Goal: Find specific page/section

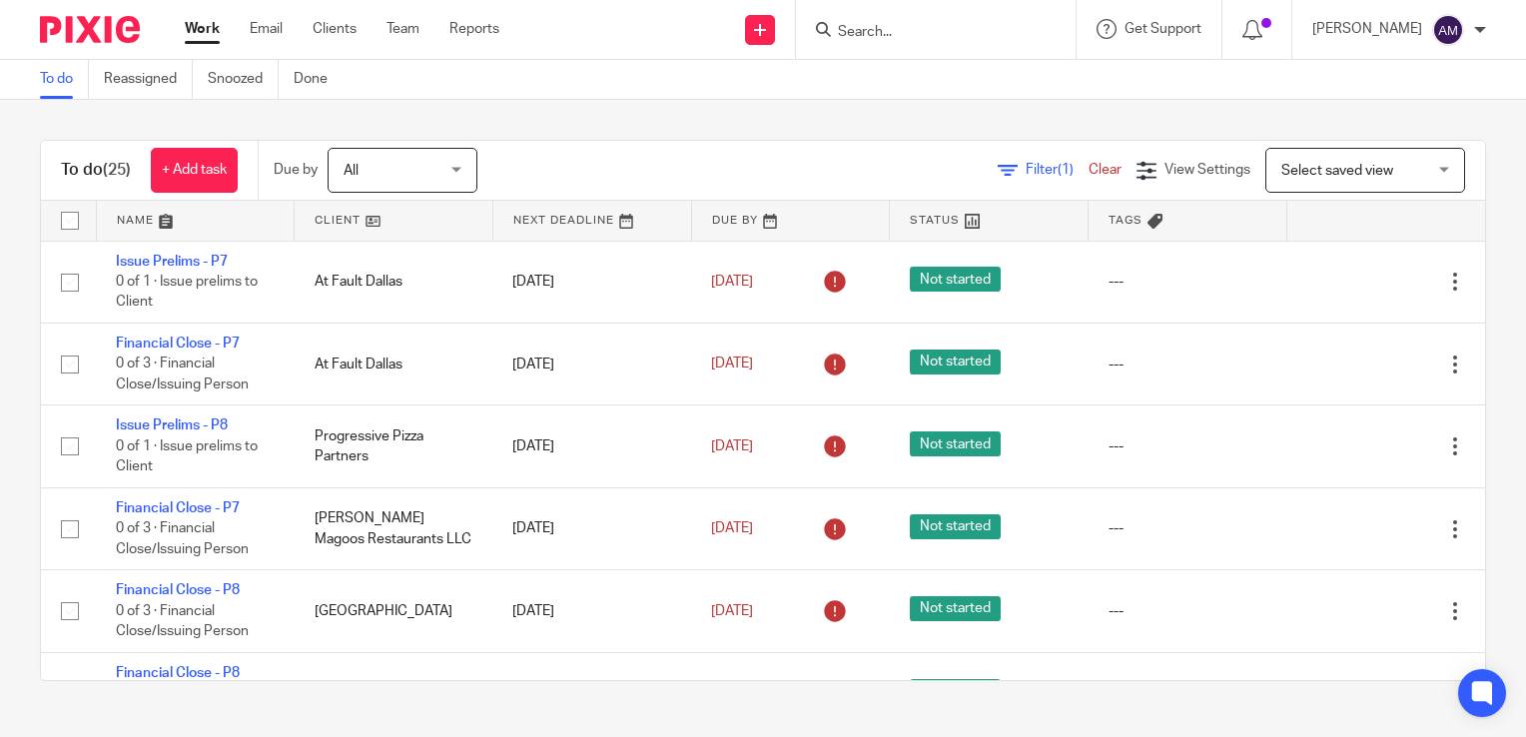
scroll to position [1878, 0]
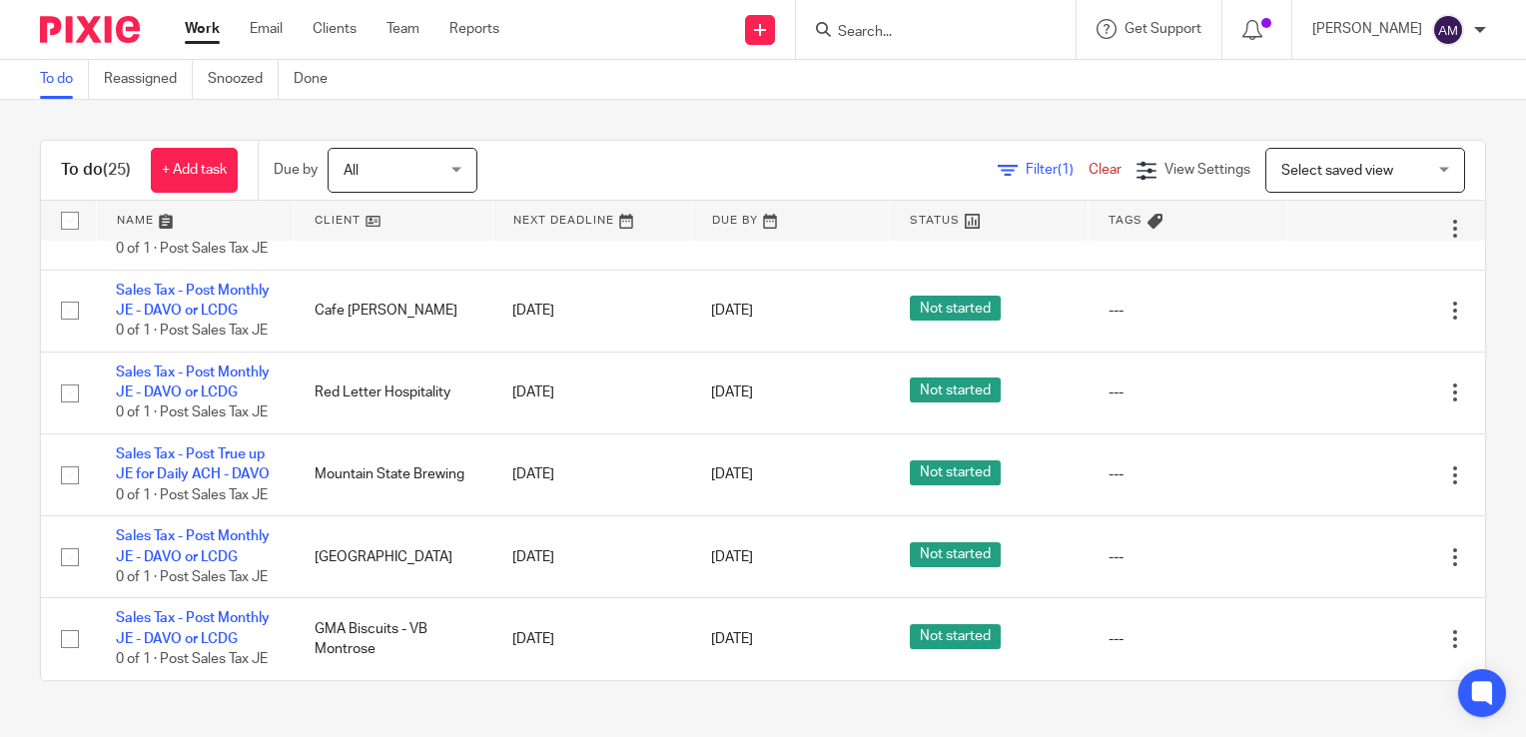
click at [905, 41] on form at bounding box center [942, 29] width 213 height 25
click at [936, 25] on input "Search" at bounding box center [926, 33] width 180 height 18
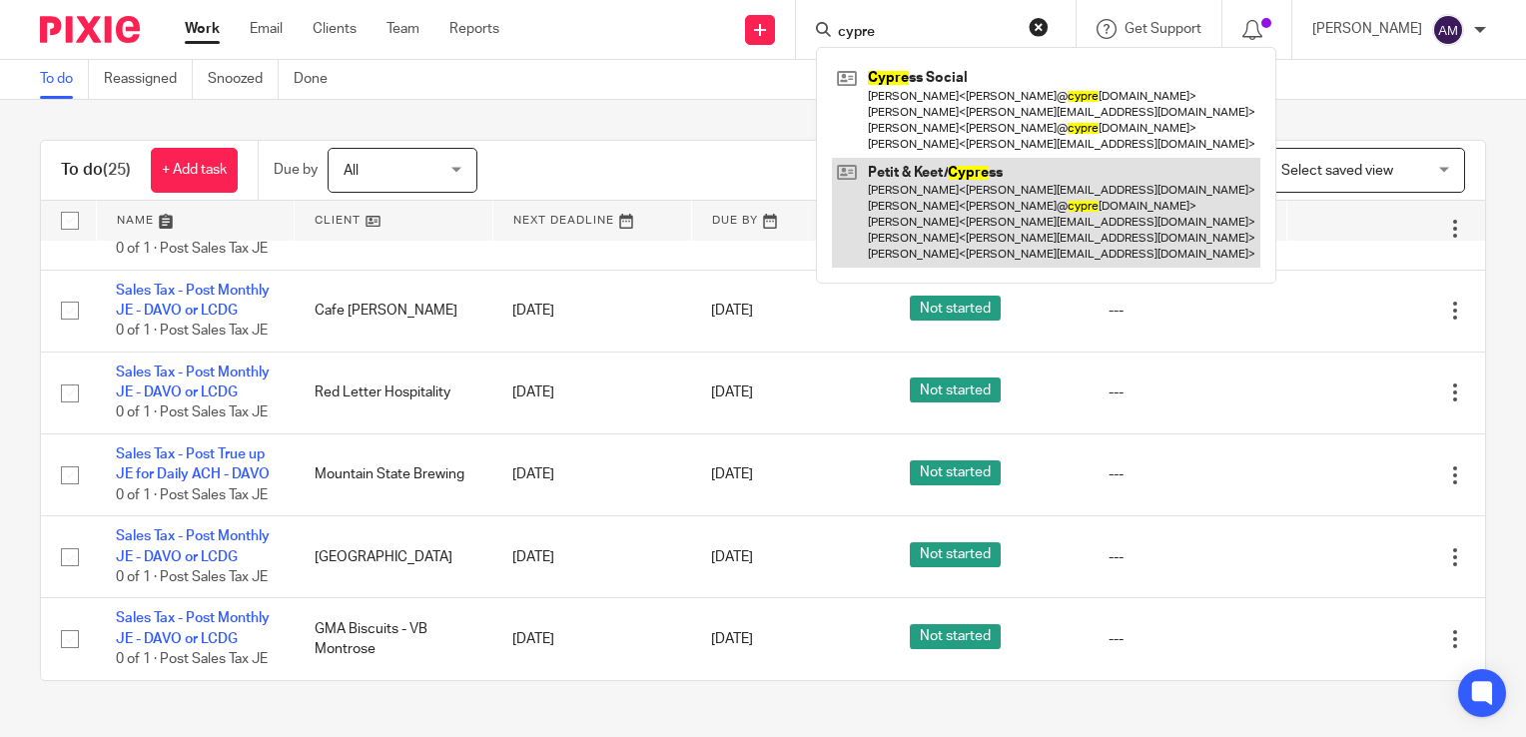
type input "cypre"
click at [986, 206] on link at bounding box center [1046, 213] width 428 height 111
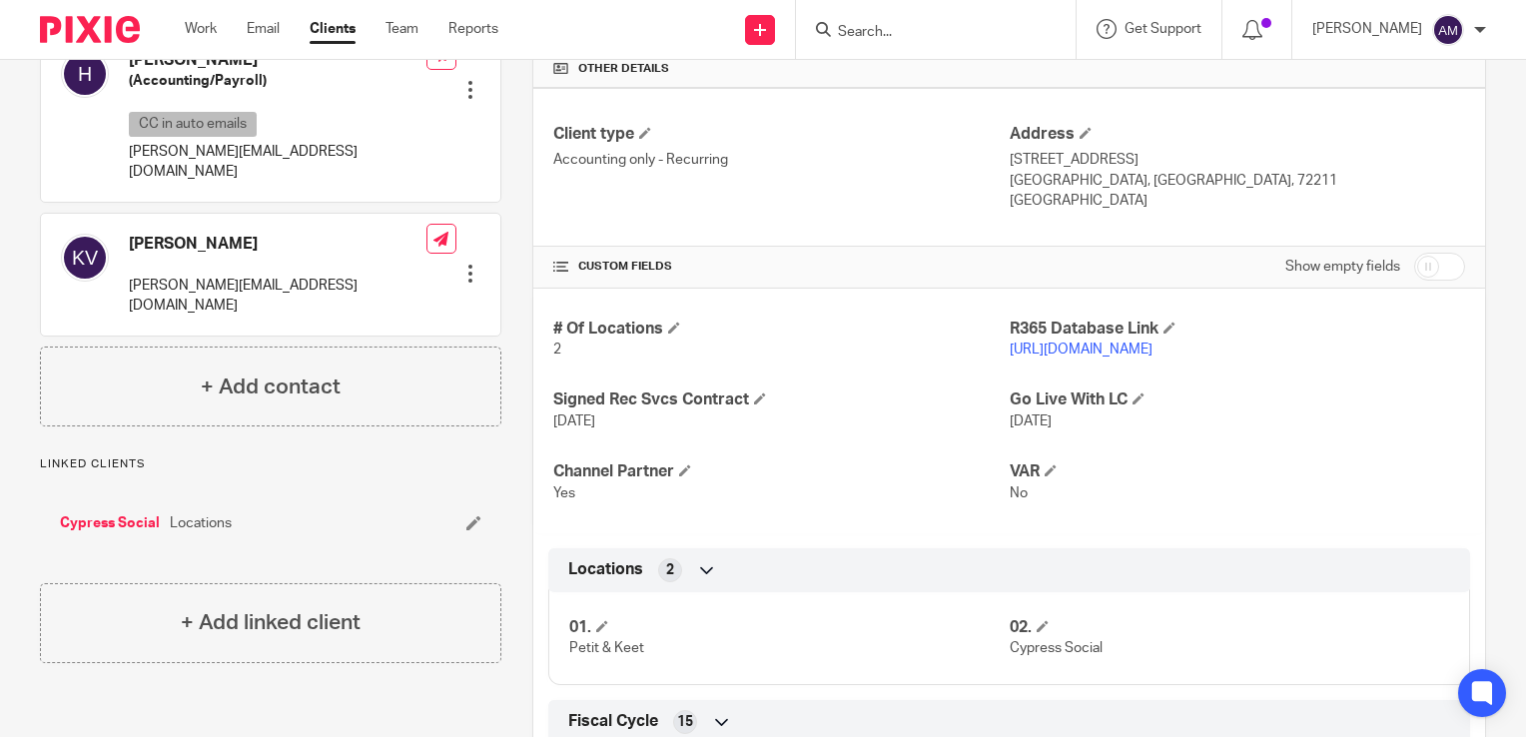
scroll to position [667, 0]
click at [1072, 347] on link "https://petitkeet.restaurant365.com/#/user/login" at bounding box center [1081, 349] width 143 height 14
click at [942, 24] on input "Search" at bounding box center [926, 33] width 180 height 18
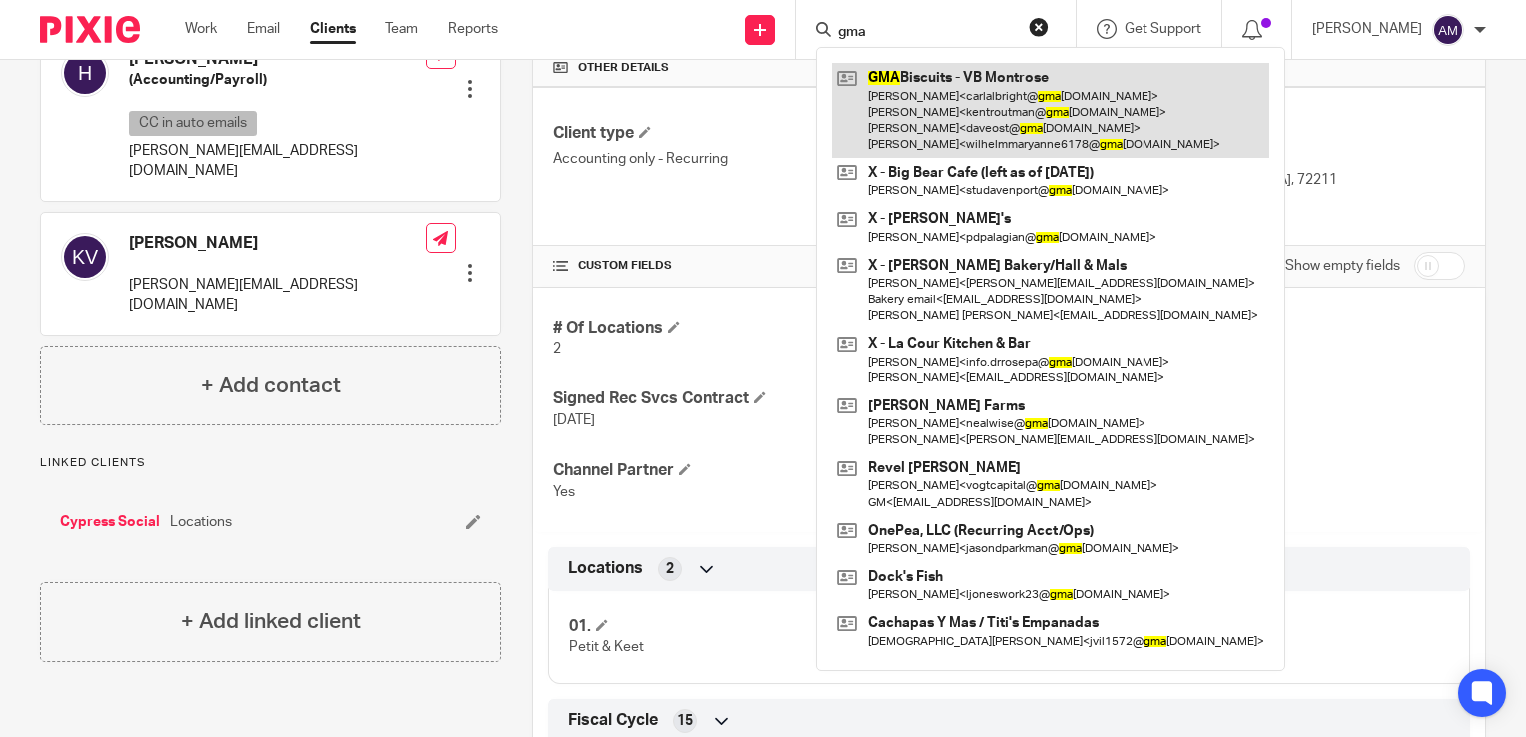
type input "gma"
click at [952, 118] on link at bounding box center [1050, 110] width 437 height 95
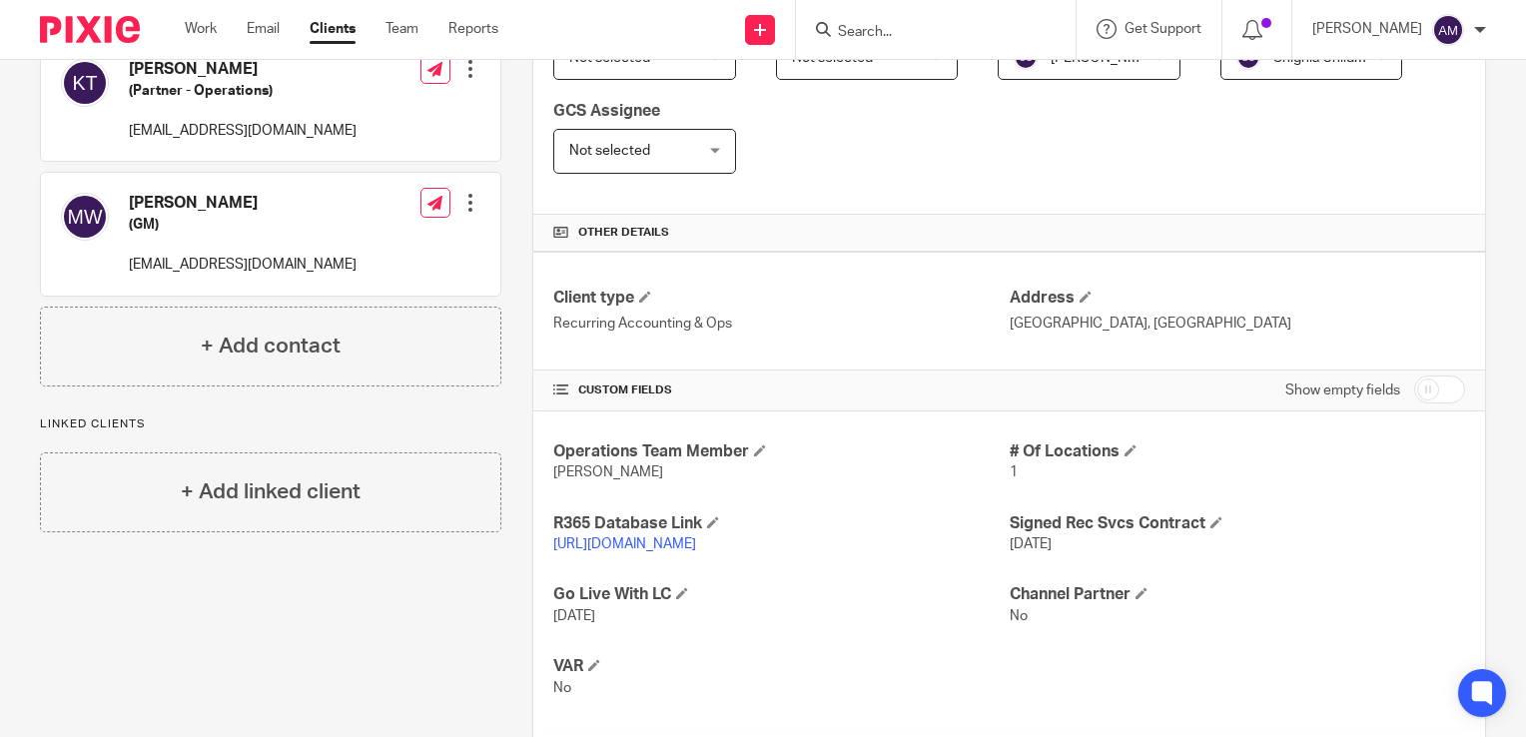
scroll to position [559, 0]
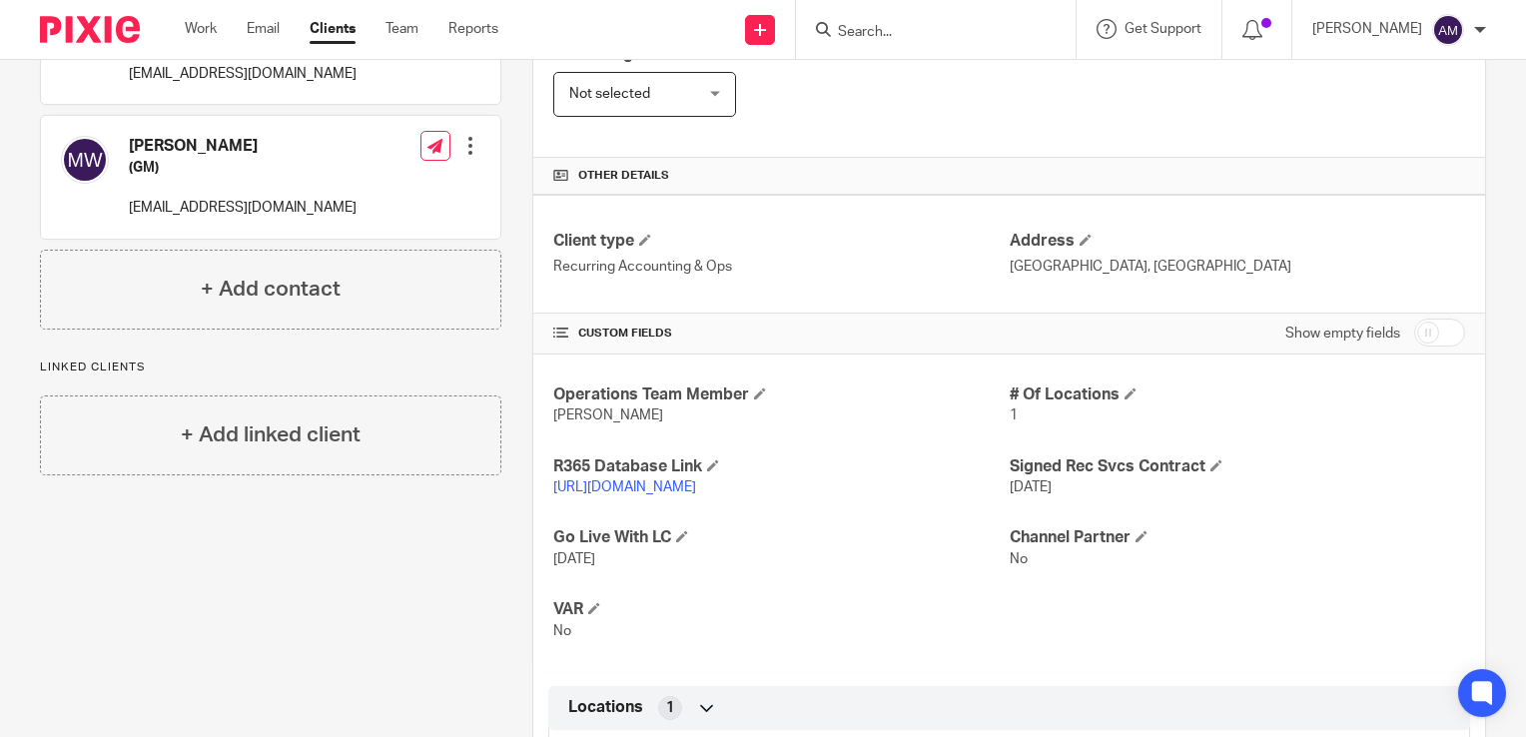
click at [696, 483] on link "[URL][DOMAIN_NAME]" at bounding box center [624, 487] width 143 height 14
click at [904, 31] on input "Search" at bounding box center [926, 33] width 180 height 18
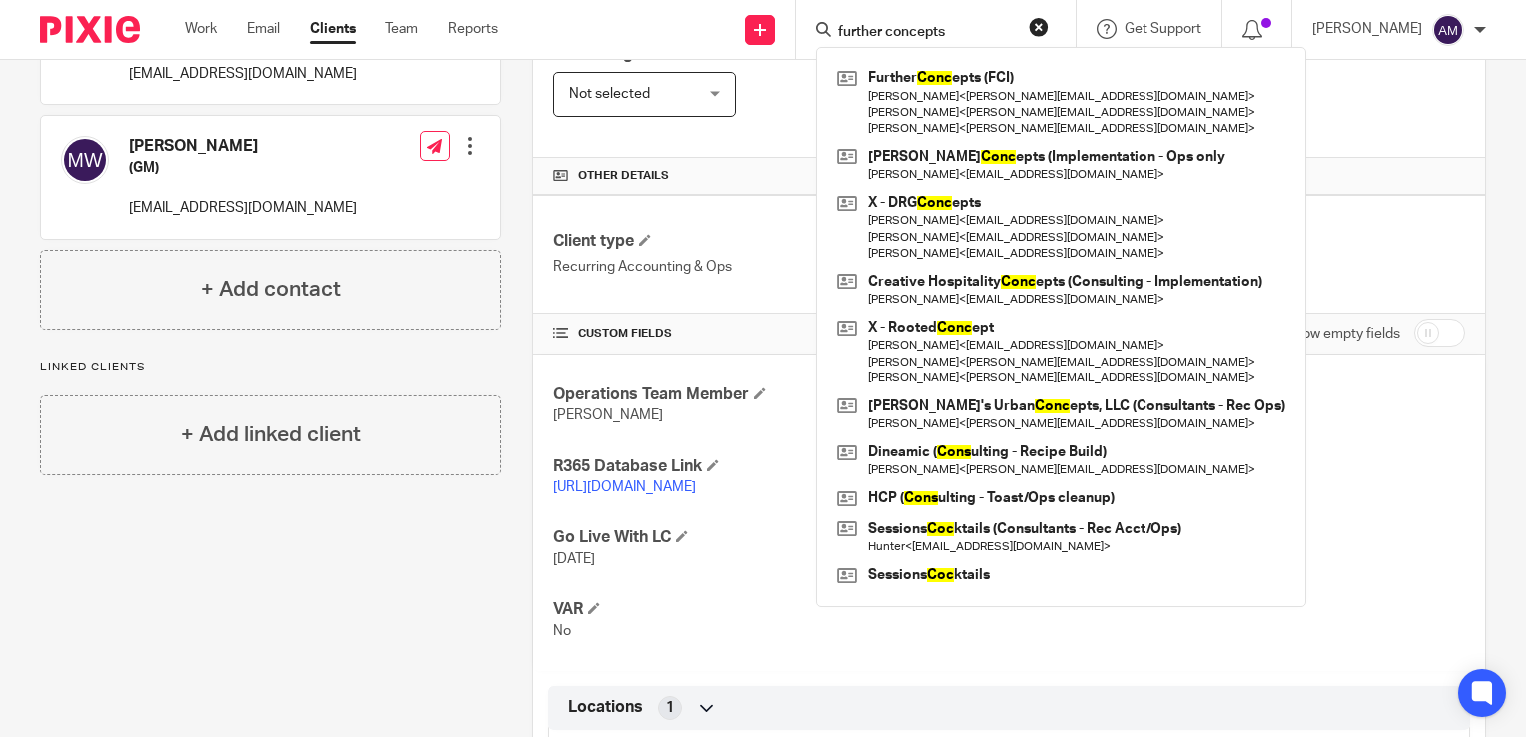
type input "further concepts"
click button "submit" at bounding box center [0, 0] width 0 height 0
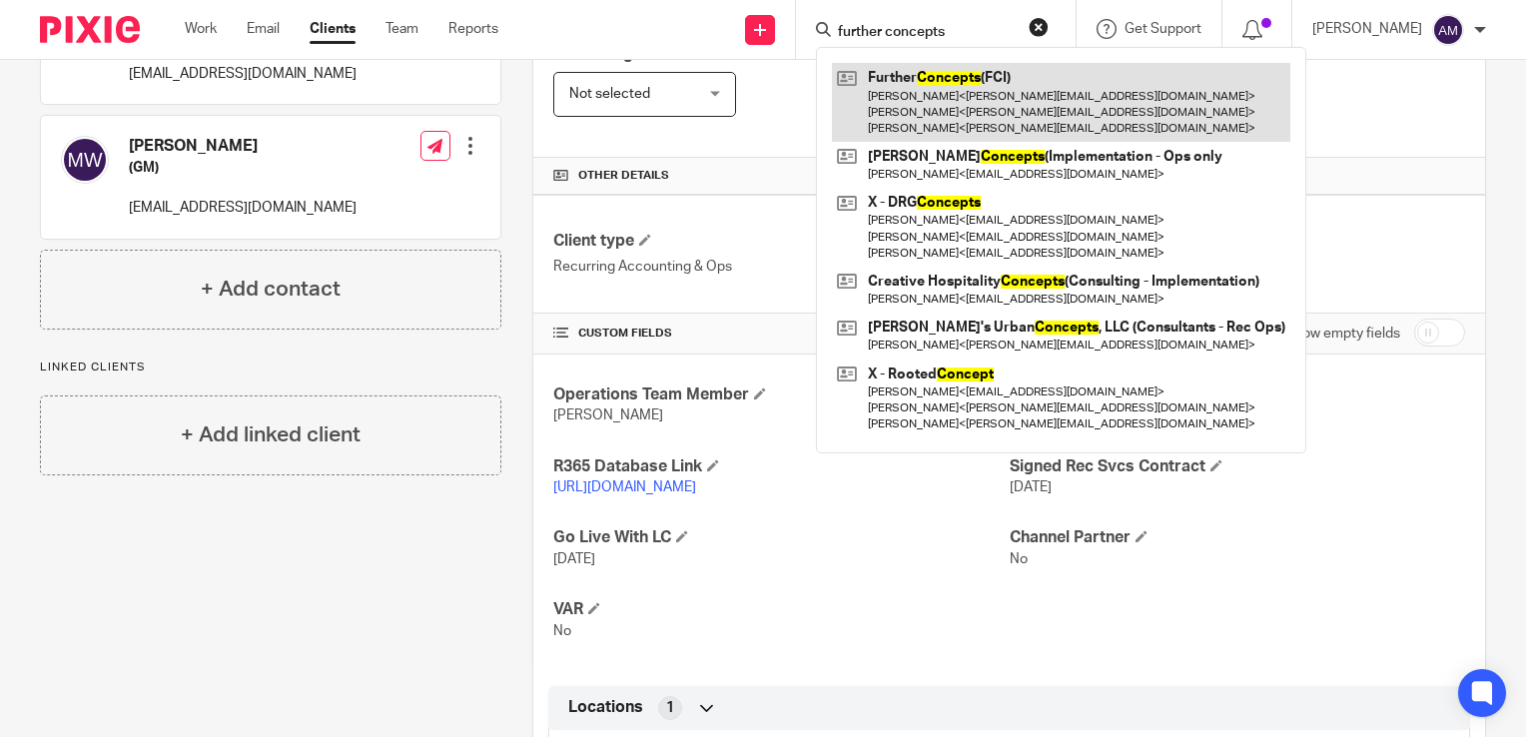
click at [1015, 127] on link at bounding box center [1061, 102] width 458 height 79
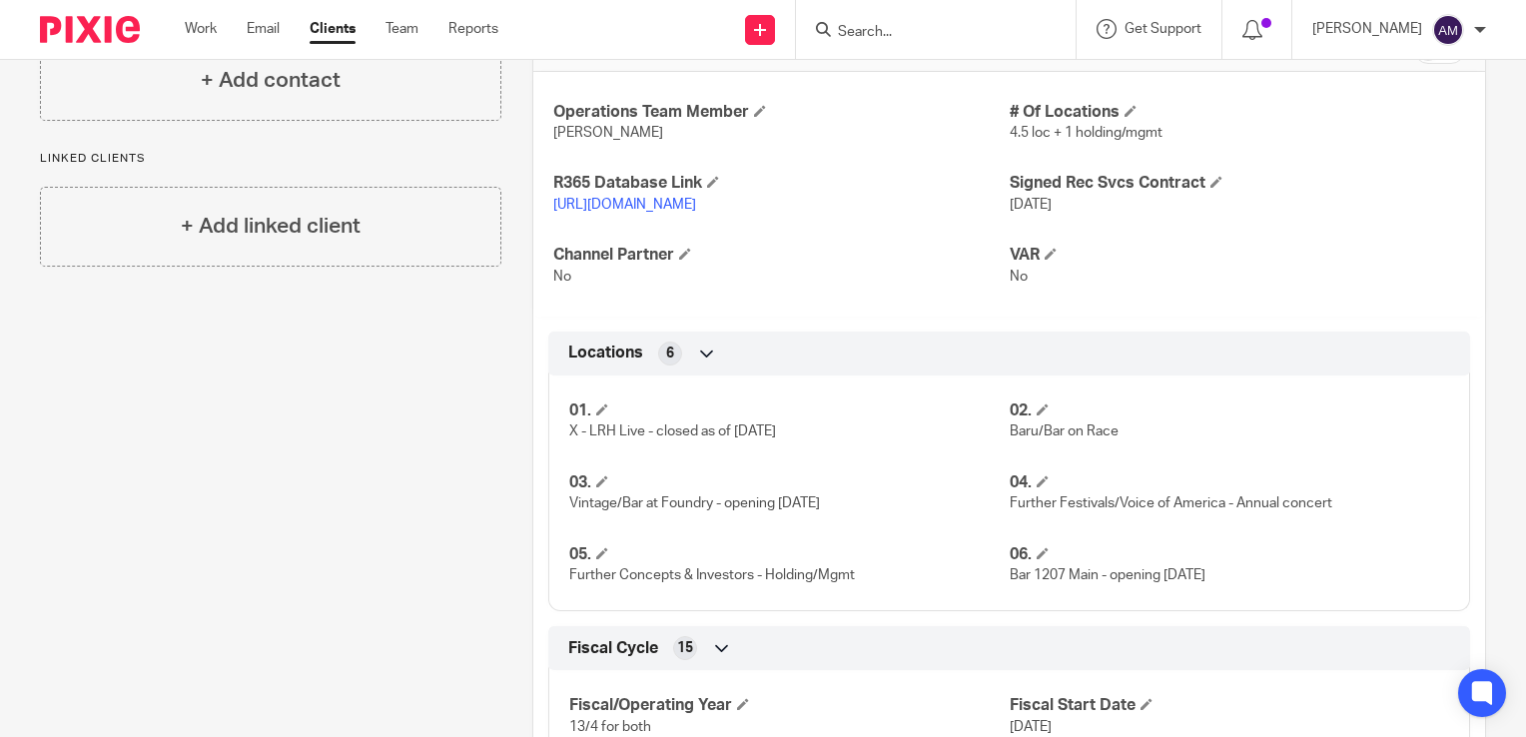
scroll to position [1333, 0]
